Goal: Information Seeking & Learning: Learn about a topic

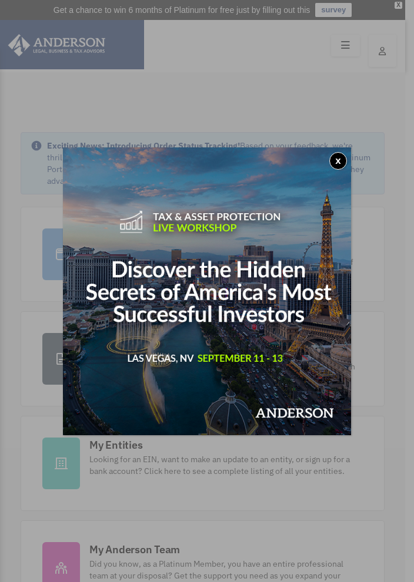
click at [343, 159] on button "x" at bounding box center [338, 161] width 18 height 18
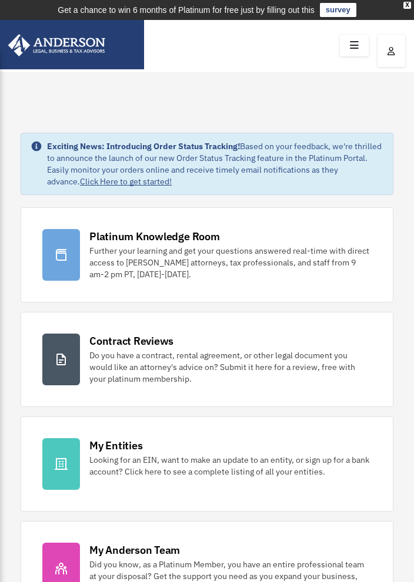
click at [358, 42] on icon at bounding box center [354, 45] width 17 height 18
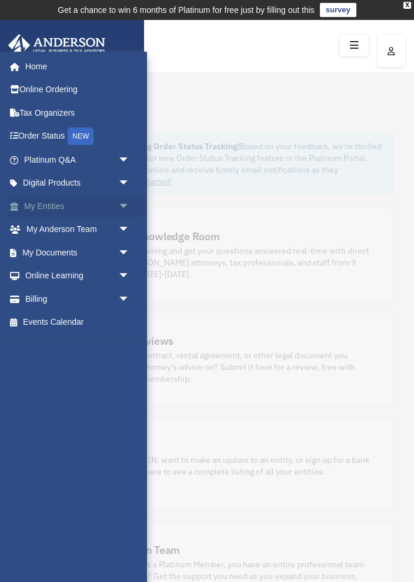
click at [35, 209] on link "My Entities arrow_drop_down" at bounding box center [77, 207] width 139 height 24
click at [34, 208] on link "My Entities arrow_drop_down" at bounding box center [77, 207] width 139 height 24
click at [41, 209] on link "My Entities arrow_drop_down" at bounding box center [77, 207] width 139 height 24
click at [49, 230] on link "My Anderson Team arrow_drop_down" at bounding box center [77, 230] width 139 height 24
click at [34, 207] on link "My Entities arrow_drop_down" at bounding box center [77, 207] width 139 height 24
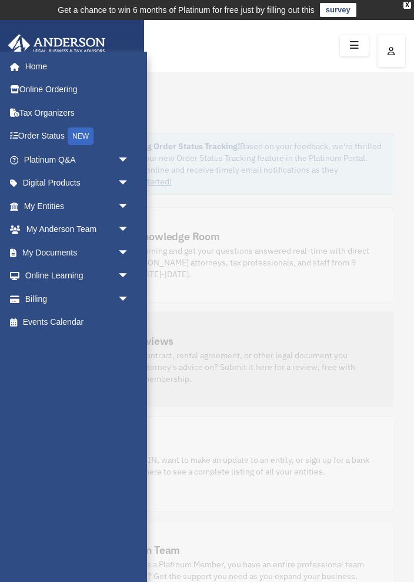
click at [327, 363] on div "Do you have a contract, rental agreement, or other legal document you would lik…" at bounding box center [230, 367] width 282 height 35
click at [310, 376] on div "Do you have a contract, rental agreement, or other legal document you would lik…" at bounding box center [230, 367] width 282 height 35
click at [86, 421] on div "[EMAIL_ADDRESS][DOMAIN_NAME] Sign Out [EMAIL_ADDRESS][DOMAIN_NAME] Home Online …" at bounding box center [73, 299] width 147 height 494
click at [86, 420] on div "[EMAIL_ADDRESS][DOMAIN_NAME] Sign Out [EMAIL_ADDRESS][DOMAIN_NAME] Home Online …" at bounding box center [73, 299] width 147 height 494
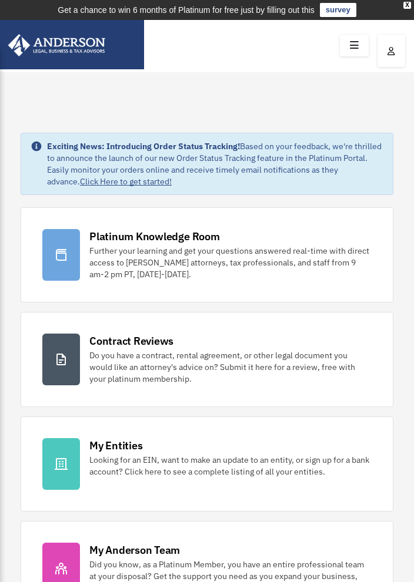
click at [394, 53] on icon "button" at bounding box center [391, 51] width 8 height 8
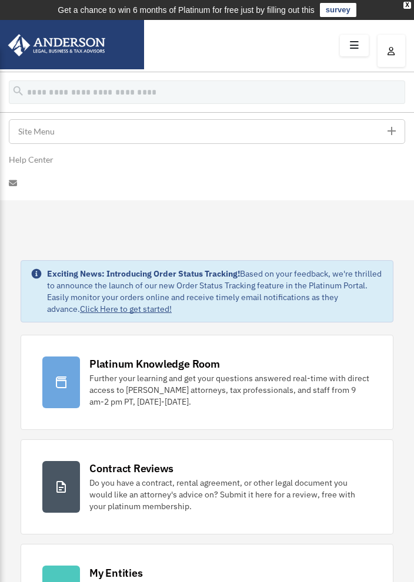
click at [390, 57] on button "button" at bounding box center [391, 51] width 28 height 32
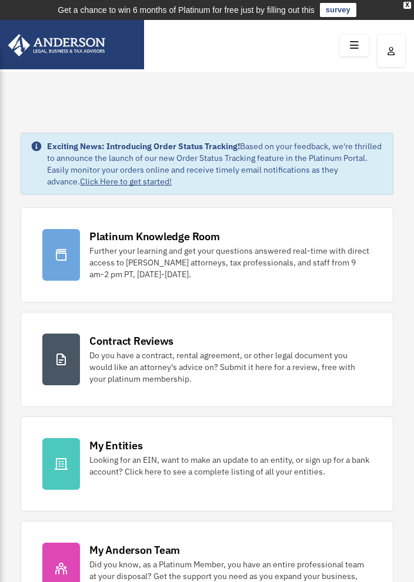
click at [393, 53] on icon "button" at bounding box center [391, 51] width 8 height 8
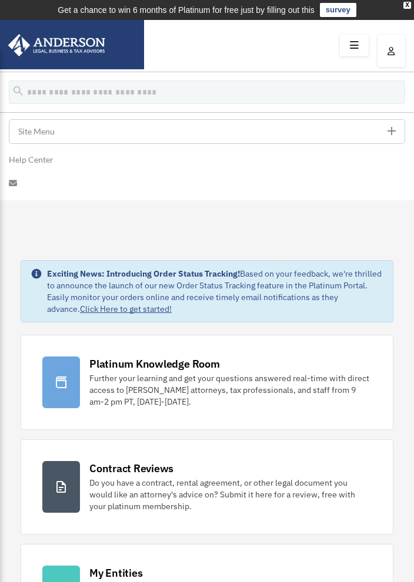
click at [356, 45] on icon at bounding box center [354, 45] width 17 height 18
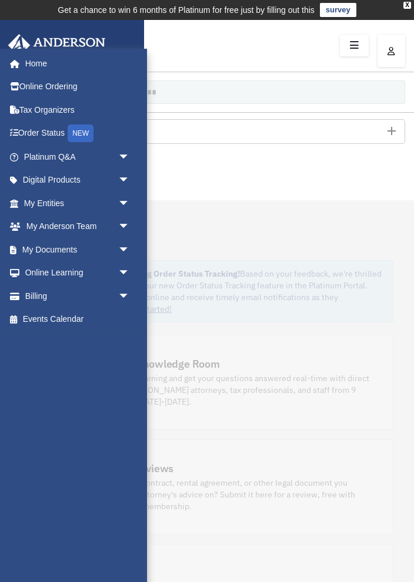
click at [361, 46] on icon at bounding box center [354, 45] width 17 height 18
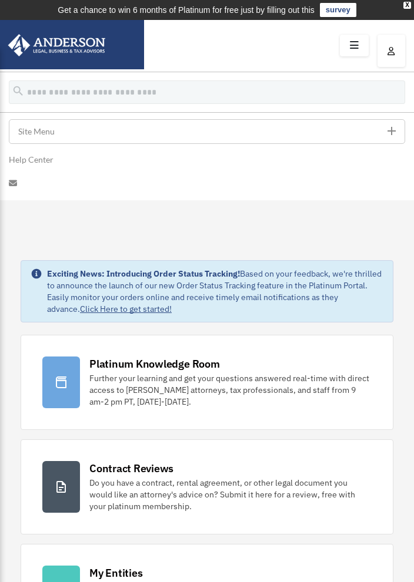
click at [361, 47] on icon at bounding box center [354, 45] width 17 height 18
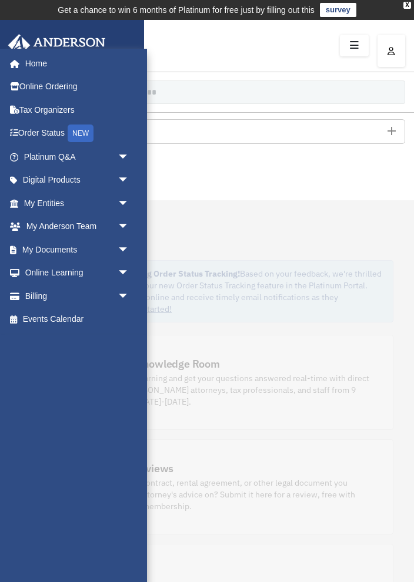
click at [395, 55] on button "button" at bounding box center [391, 51] width 28 height 32
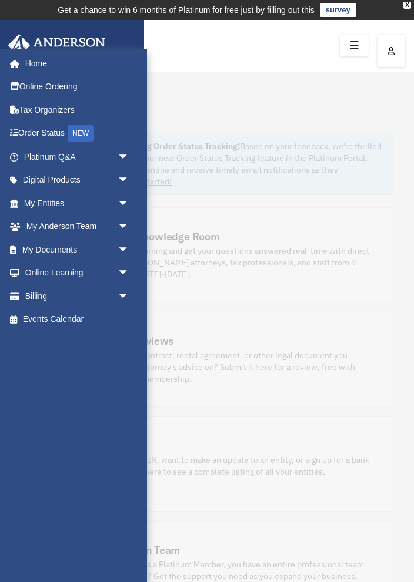
click at [357, 39] on icon at bounding box center [354, 45] width 17 height 18
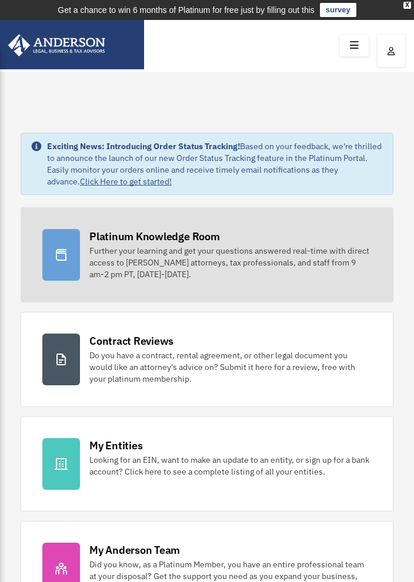
click at [340, 254] on div "Further your learning and get your questions answered real-time with direct acc…" at bounding box center [230, 262] width 282 height 35
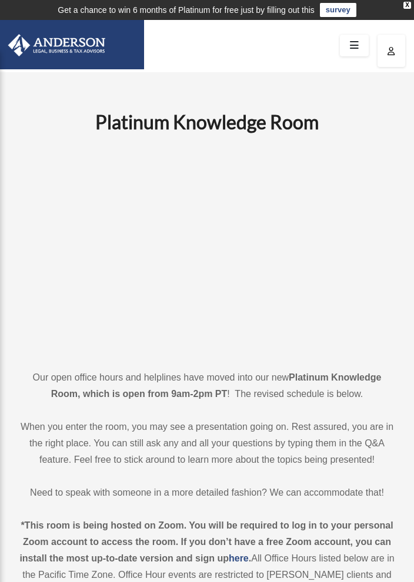
click at [357, 47] on icon at bounding box center [354, 45] width 17 height 18
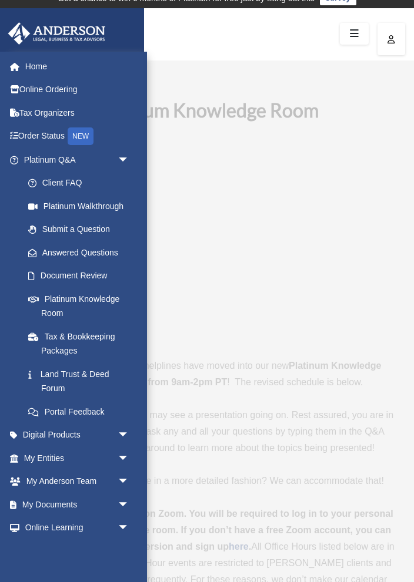
scroll to position [16, 0]
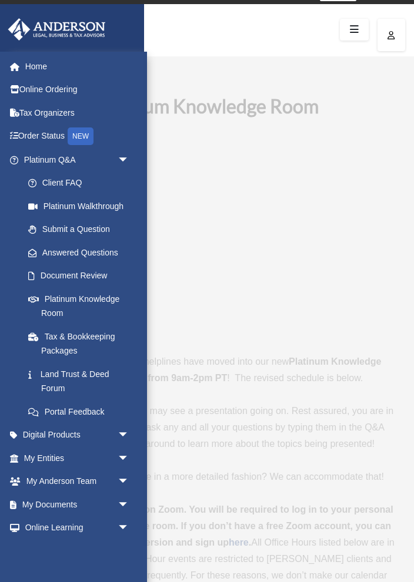
click at [307, 24] on div at bounding box center [207, 30] width 414 height 52
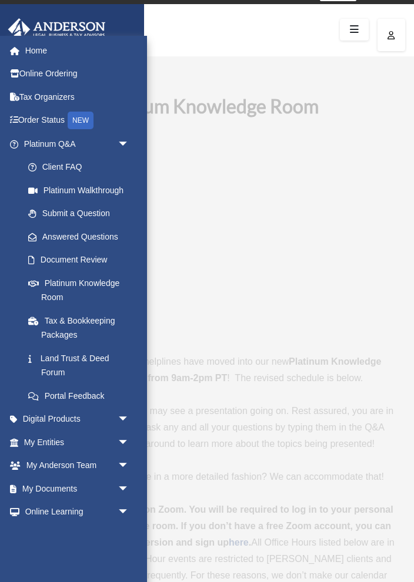
click at [284, 427] on p "When you enter the room, you may see a presentation going on. Rest assured, you…" at bounding box center [207, 427] width 378 height 49
click at [362, 519] on div "*This room is being hosted on Zoom. You will be required to log in to your pers…" at bounding box center [207, 551] width 378 height 99
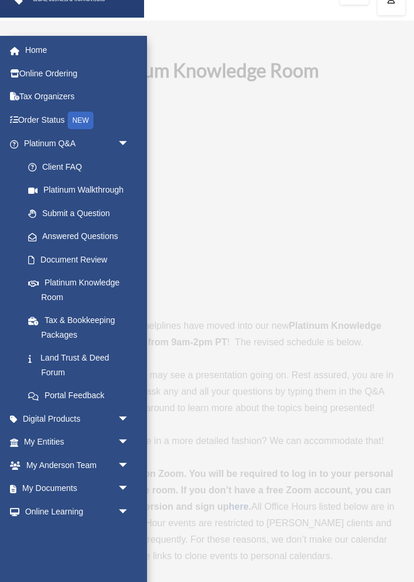
scroll to position [55, 0]
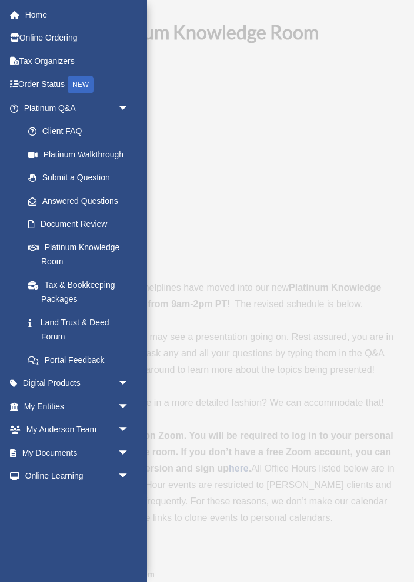
scroll to position [93, 0]
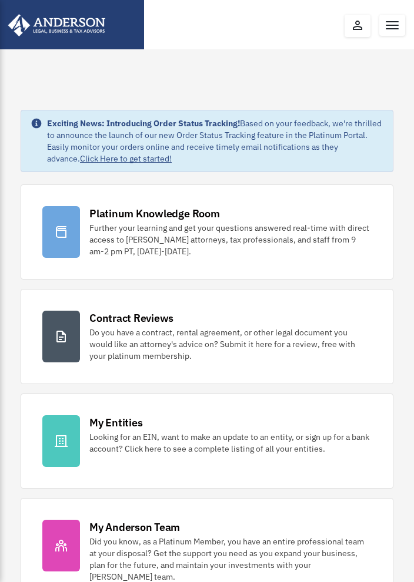
scroll to position [48, 0]
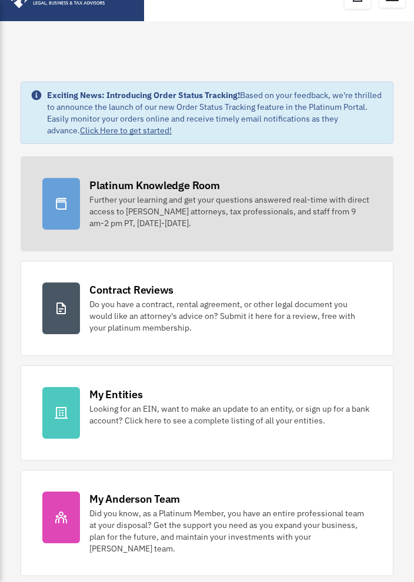
click at [287, 194] on div "Further your learning and get your questions answered real-time with direct acc…" at bounding box center [230, 211] width 282 height 35
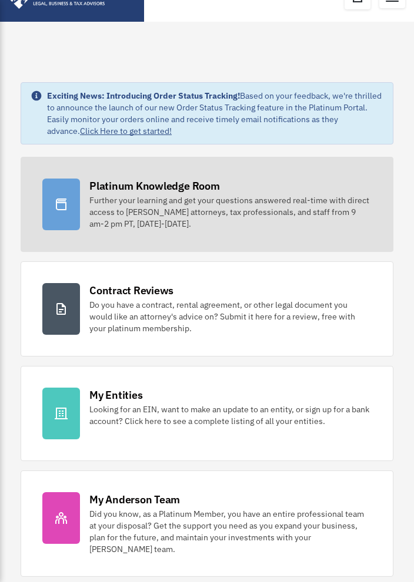
click at [199, 209] on div "Further your learning and get your questions answered real-time with direct acc…" at bounding box center [230, 212] width 282 height 35
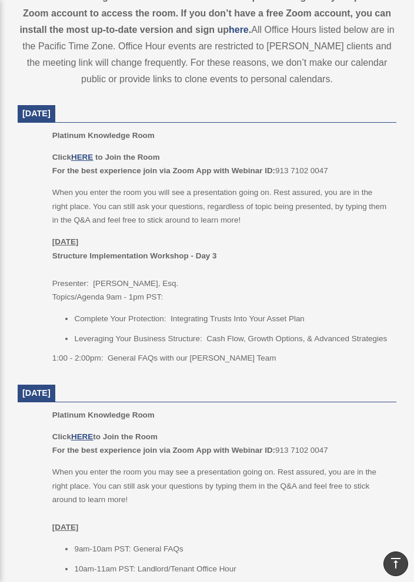
scroll to position [532, 0]
